Goal: Communication & Community: Answer question/provide support

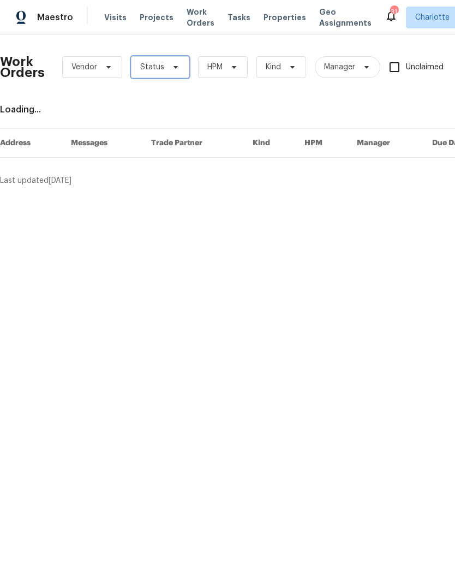
click at [168, 69] on span at bounding box center [174, 67] width 12 height 9
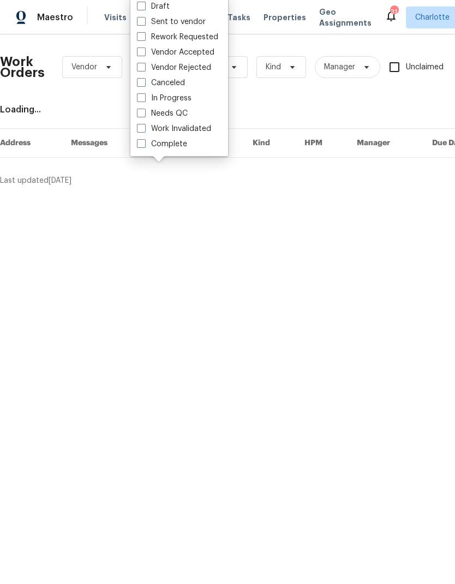
click at [184, 113] on label "Needs QC" at bounding box center [162, 113] width 51 height 11
click at [144, 113] on input "Needs QC" at bounding box center [140, 111] width 7 height 7
checkbox input "true"
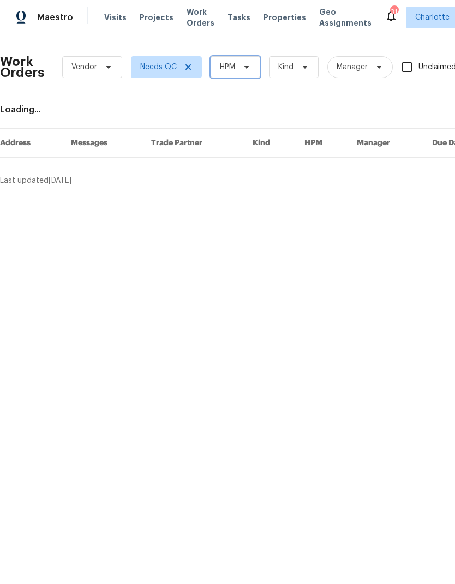
click at [234, 69] on span "HPM" at bounding box center [227, 67] width 15 height 11
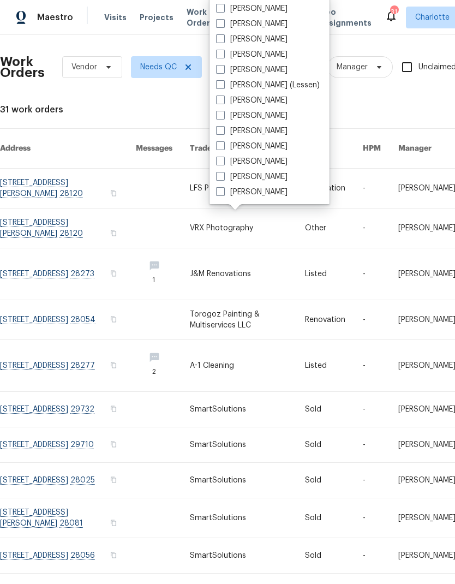
scroll to position [135, 0]
click at [260, 191] on label "[PERSON_NAME]" at bounding box center [251, 192] width 71 height 11
click at [223, 191] on input "[PERSON_NAME]" at bounding box center [219, 190] width 7 height 7
checkbox input "true"
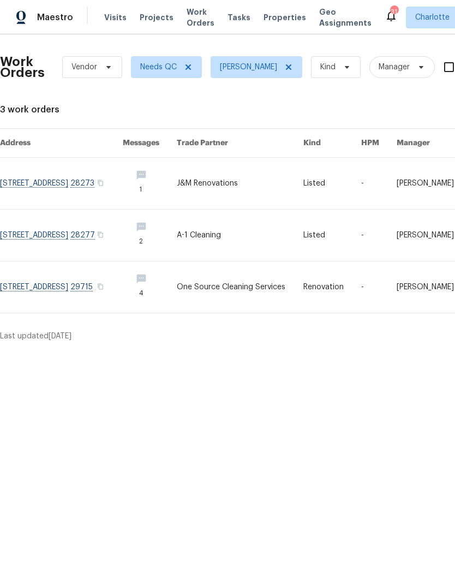
click at [90, 236] on link at bounding box center [61, 234] width 123 height 51
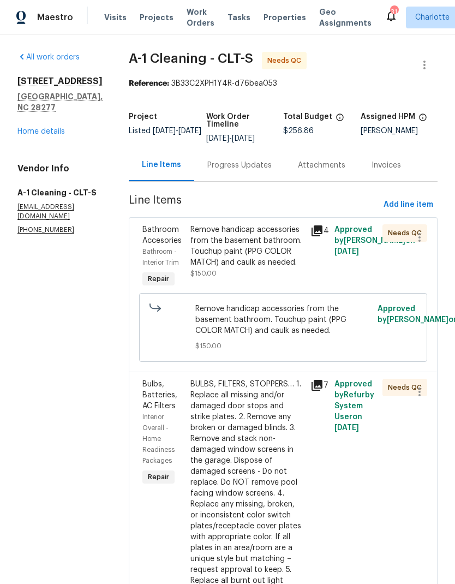
click at [270, 232] on div "Remove handicap accessories from the basement bathroom. Touchup paint (PPG COLO…" at bounding box center [246, 246] width 113 height 44
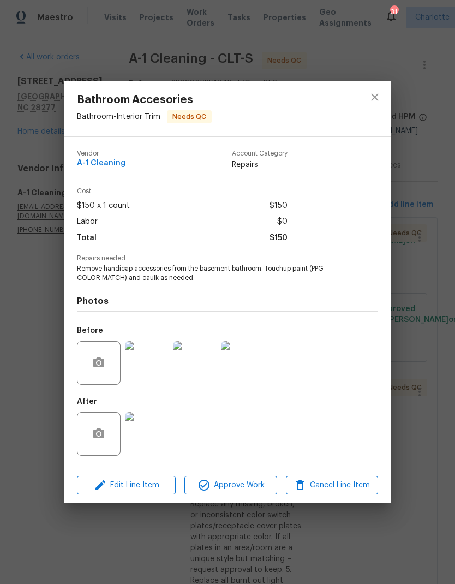
click at [144, 442] on img at bounding box center [147, 434] width 44 height 44
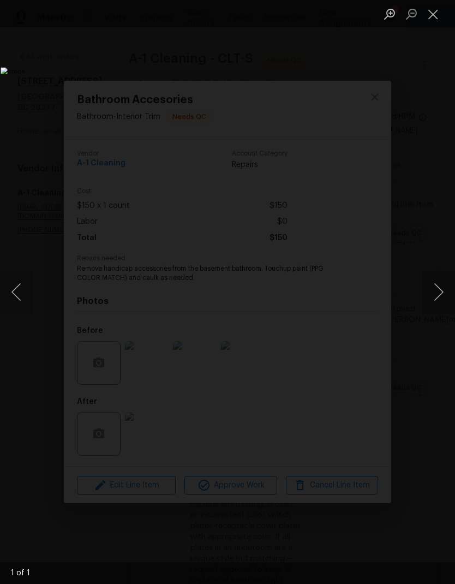
click at [425, 302] on button "Next image" at bounding box center [438, 292] width 33 height 44
click at [433, 295] on button "Next image" at bounding box center [438, 292] width 33 height 44
click at [438, 295] on button "Next image" at bounding box center [438, 292] width 33 height 44
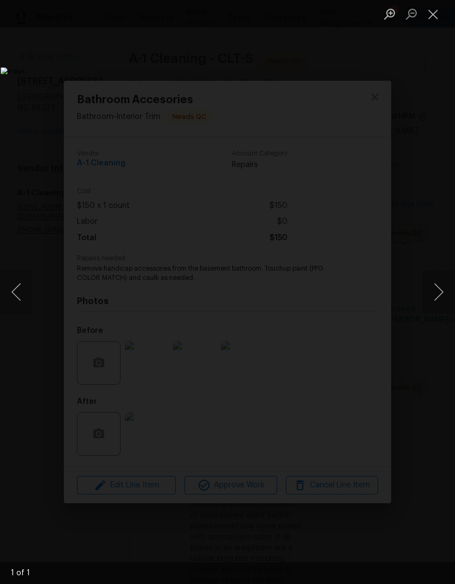
click at [433, 306] on button "Next image" at bounding box center [438, 292] width 33 height 44
click at [429, 20] on button "Close lightbox" at bounding box center [433, 13] width 22 height 19
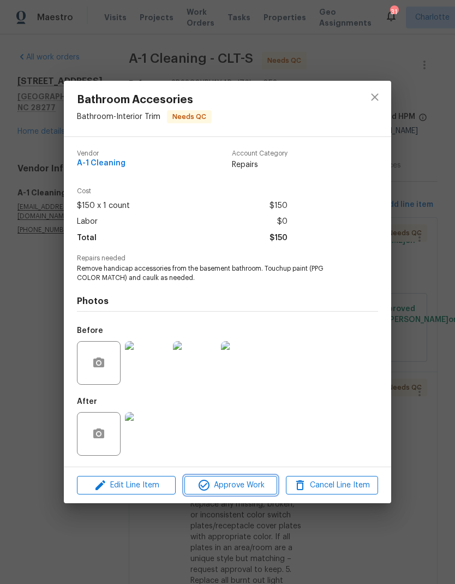
click at [237, 495] on button "Approve Work" at bounding box center [230, 485] width 92 height 19
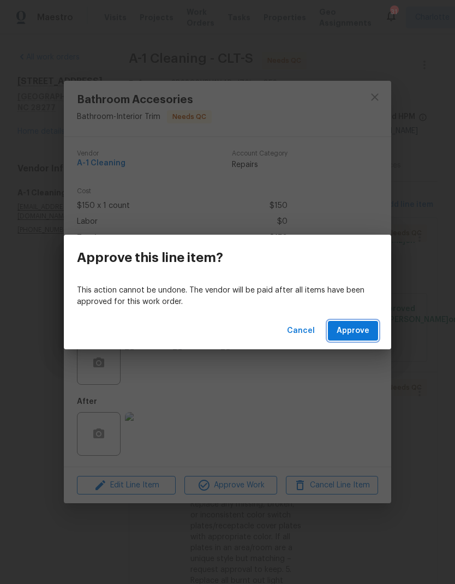
click at [359, 326] on span "Approve" at bounding box center [353, 331] width 33 height 14
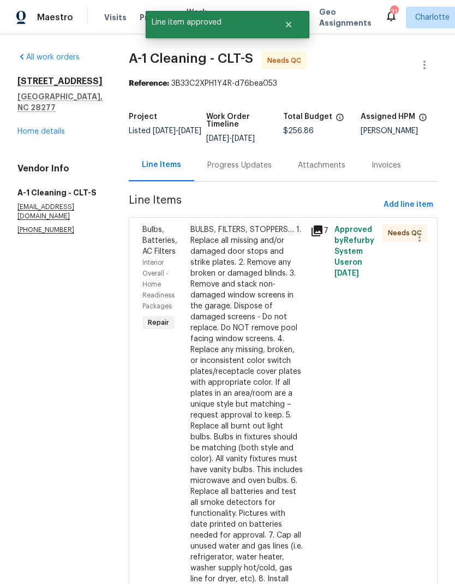
click at [269, 269] on div "BULBS, FILTERS, STOPPERS… 1. Replace all missing and/or damaged door stops and …" at bounding box center [246, 409] width 113 height 371
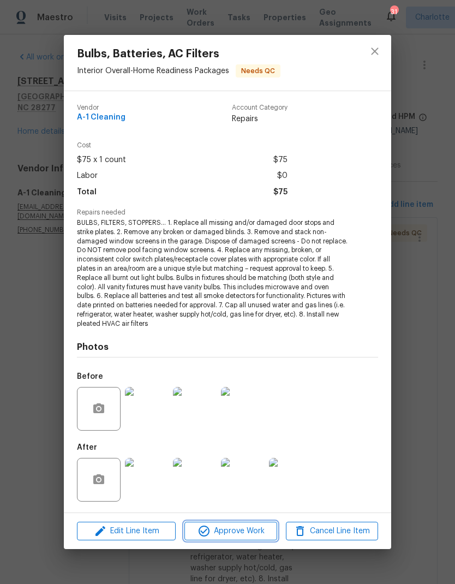
click at [243, 537] on button "Approve Work" at bounding box center [230, 531] width 92 height 19
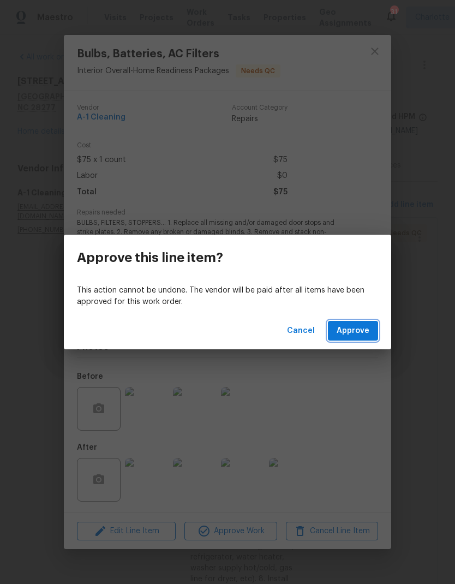
click at [354, 338] on button "Approve" at bounding box center [353, 331] width 50 height 20
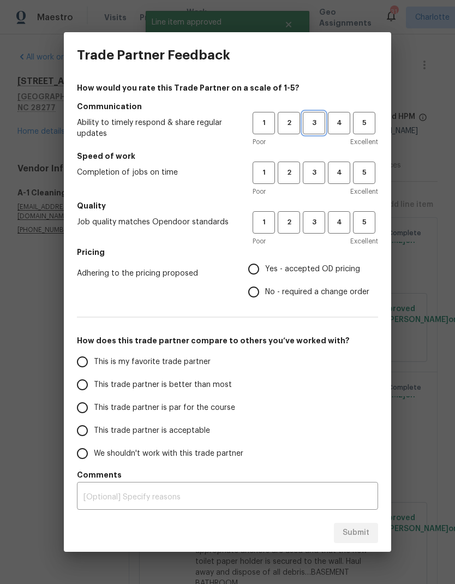
click at [319, 122] on span "3" at bounding box center [314, 123] width 20 height 13
click at [311, 177] on span "3" at bounding box center [314, 172] width 20 height 13
click at [319, 220] on span "3" at bounding box center [314, 222] width 20 height 13
click at [259, 268] on input "Yes - accepted OD pricing" at bounding box center [253, 268] width 23 height 23
radio input "true"
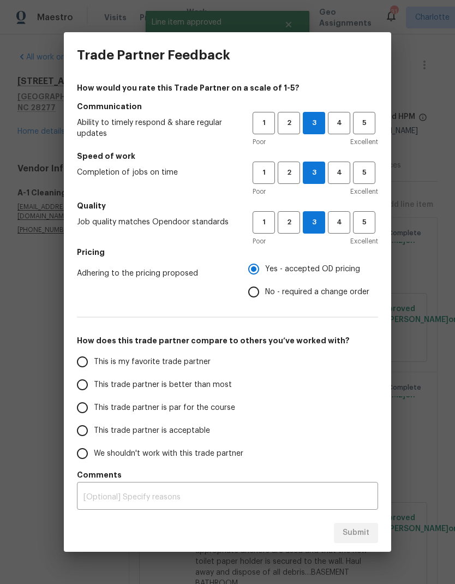
click at [73, 392] on input "This trade partner is better than most" at bounding box center [82, 384] width 23 height 23
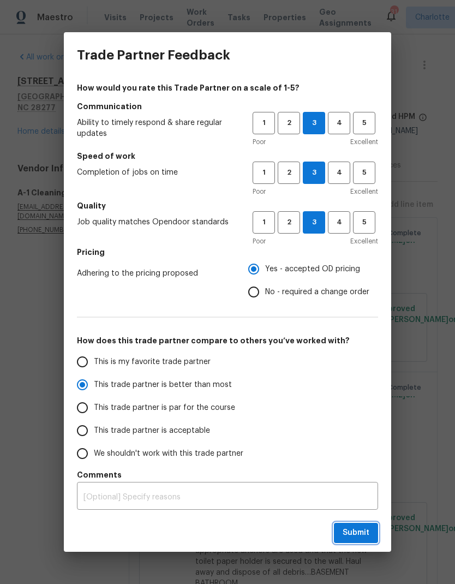
click at [359, 534] on span "Submit" at bounding box center [356, 533] width 27 height 14
radio input "true"
radio input "false"
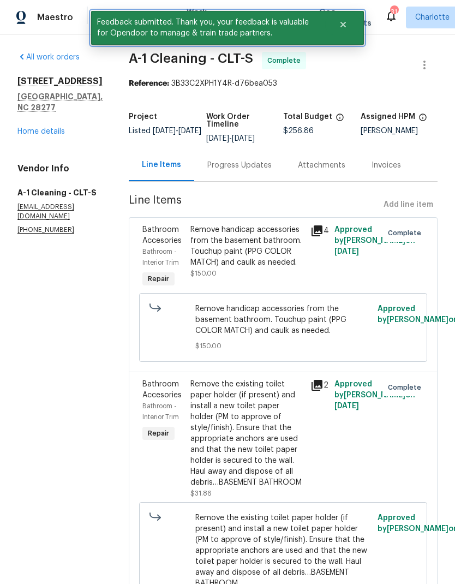
click at [346, 28] on icon "Close" at bounding box center [343, 24] width 9 height 9
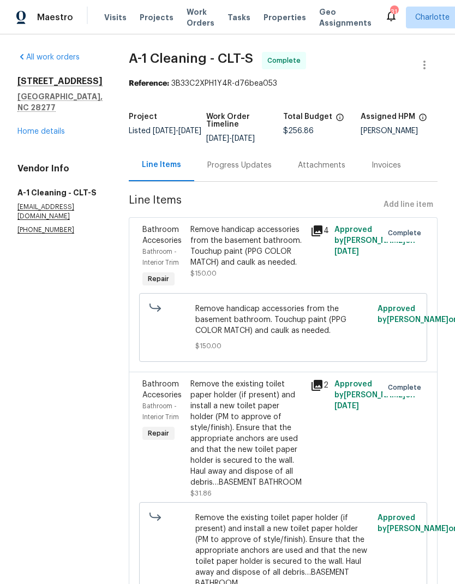
click at [190, 20] on span "Work Orders" at bounding box center [201, 18] width 28 height 22
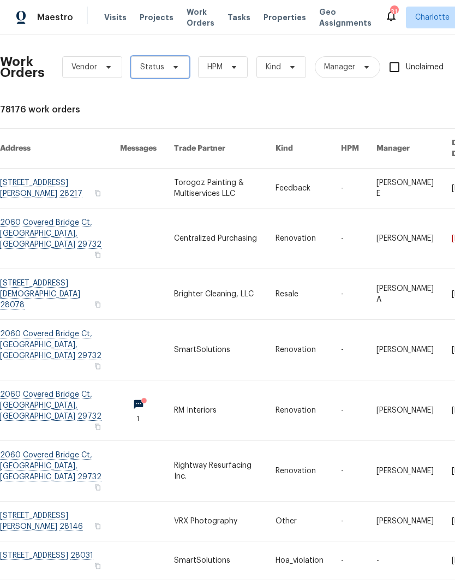
click at [171, 69] on icon at bounding box center [175, 67] width 9 height 9
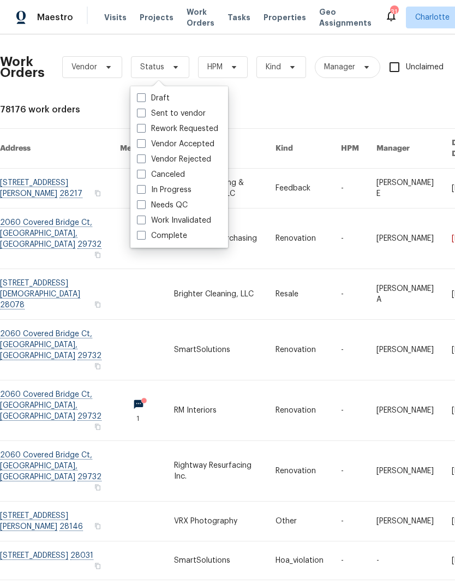
click at [180, 206] on label "Needs QC" at bounding box center [162, 205] width 51 height 11
click at [144, 206] on input "Needs QC" at bounding box center [140, 203] width 7 height 7
checkbox input "true"
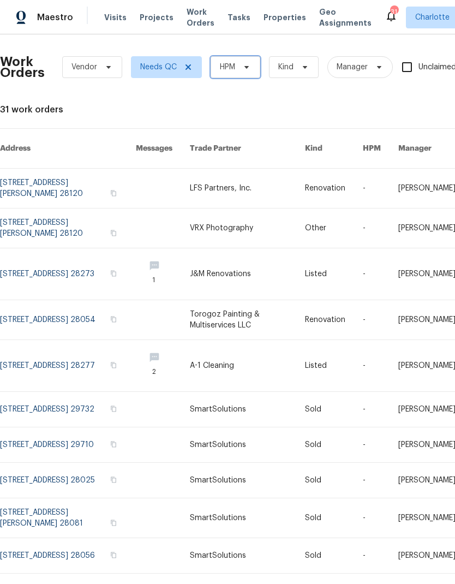
click at [237, 75] on span "HPM" at bounding box center [236, 67] width 50 height 22
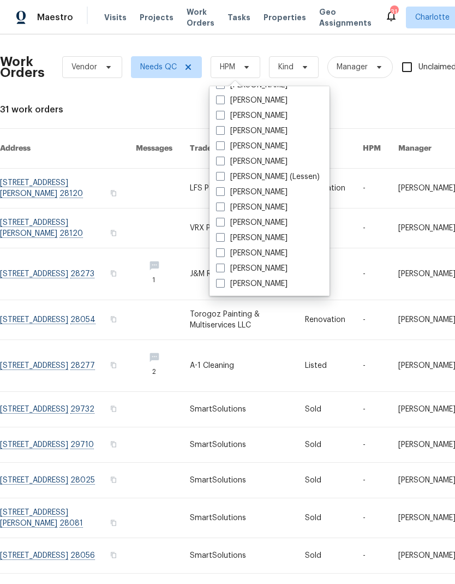
scroll to position [135, 0]
click at [268, 285] on label "[PERSON_NAME]" at bounding box center [251, 283] width 71 height 11
click at [223, 285] on input "[PERSON_NAME]" at bounding box center [219, 281] width 7 height 7
checkbox input "true"
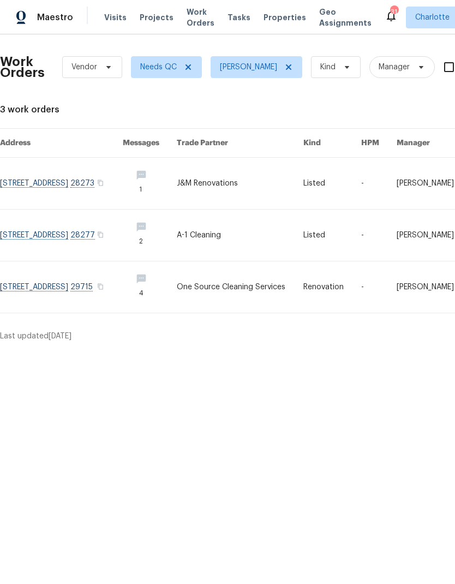
click at [67, 28] on div "Maestro" at bounding box center [36, 18] width 73 height 22
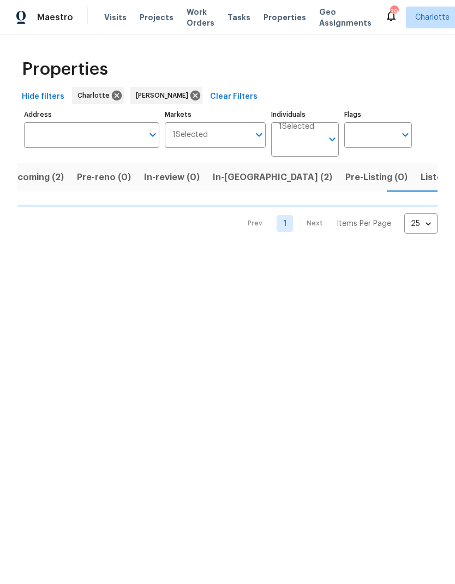
scroll to position [0, 22]
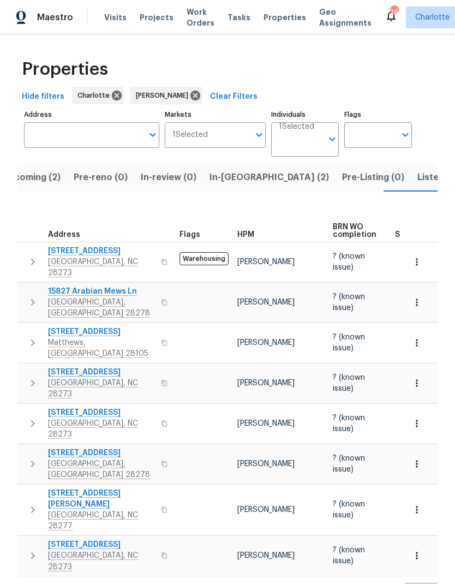
click at [242, 171] on span "In-reno (2)" at bounding box center [268, 177] width 119 height 15
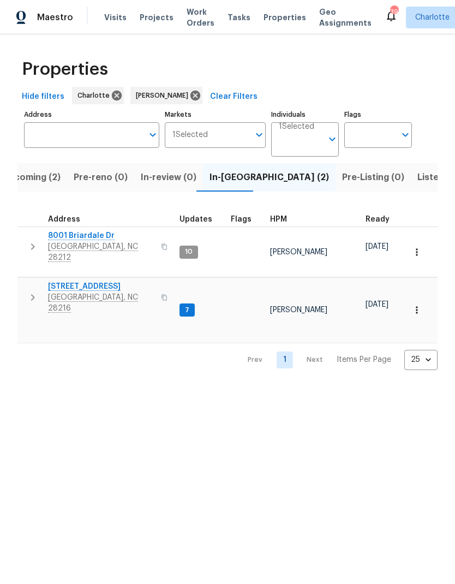
click at [26, 281] on button "button" at bounding box center [33, 297] width 22 height 33
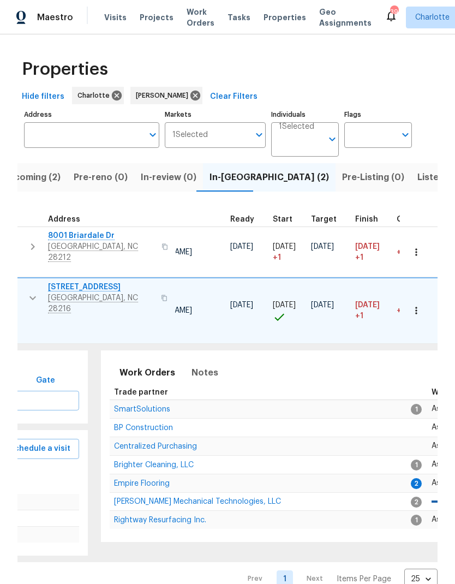
scroll to position [0, 136]
click at [161, 480] on span "Empire Flooring" at bounding box center [143, 484] width 56 height 8
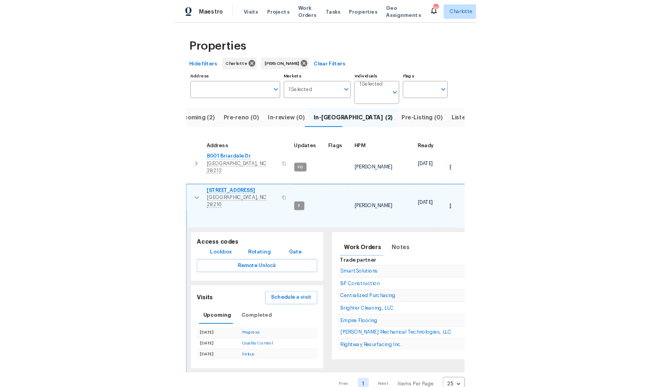
scroll to position [0, 0]
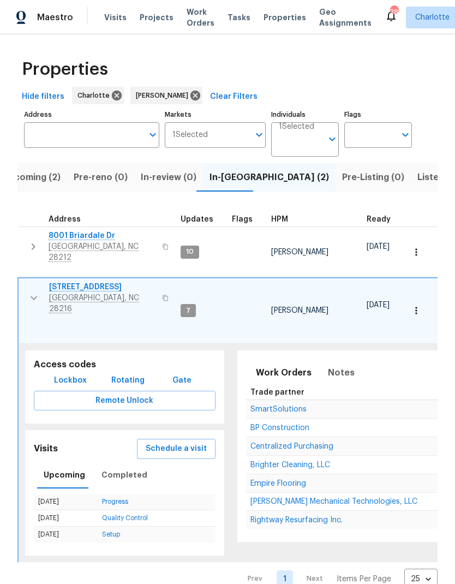
click at [19, 284] on td "9065 Cinnabay Dr Charlotte, NC 28216" at bounding box center [98, 297] width 158 height 39
click at [23, 281] on button "button" at bounding box center [34, 297] width 22 height 33
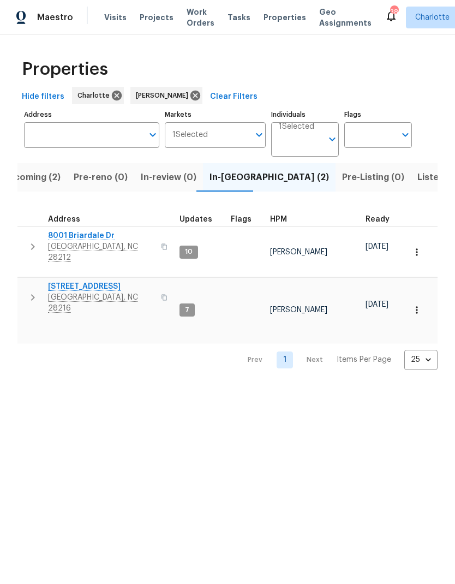
click at [376, 387] on html "Maestro Visits Projects Work Orders Tasks Properties Geo Assignments 38 Charlot…" at bounding box center [227, 193] width 455 height 387
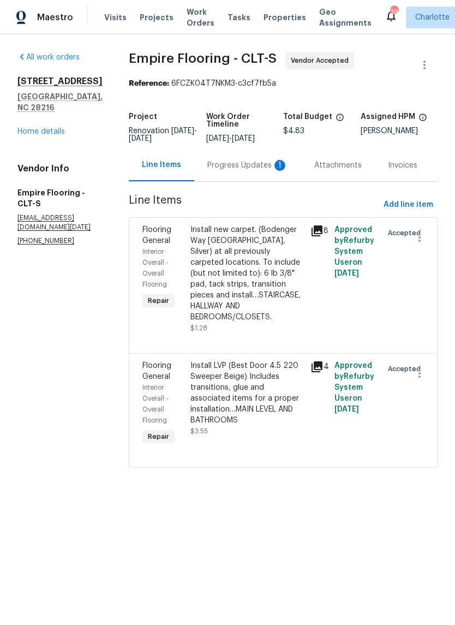
click at [243, 168] on div "Progress Updates 1" at bounding box center [247, 165] width 81 height 11
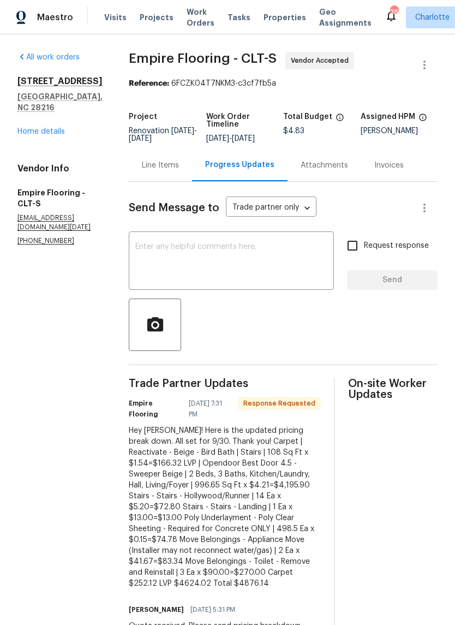
click at [237, 274] on textarea at bounding box center [231, 262] width 192 height 38
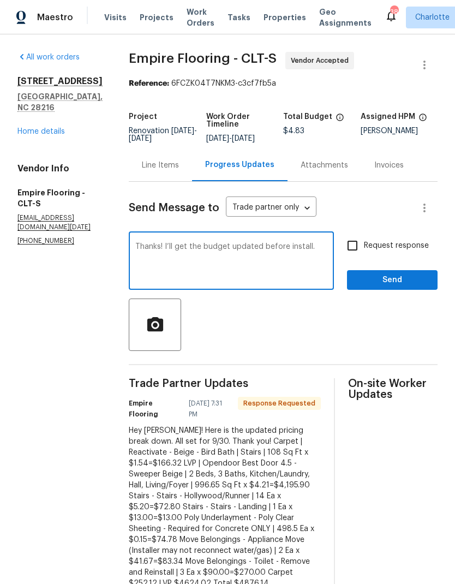
click at [247, 256] on textarea "Thanks! I’ll get the budget updated before install." at bounding box center [231, 262] width 192 height 38
click at [216, 260] on textarea "Thanks! I’ll updated before install." at bounding box center [231, 262] width 192 height 38
click at [223, 252] on textarea "Thanks! I’ll updated before install." at bounding box center [231, 262] width 192 height 38
type textarea "Thanks! I’ll update the budget before install."
click at [391, 287] on span "Send" at bounding box center [392, 280] width 73 height 14
